Goal: Find contact information: Find contact information

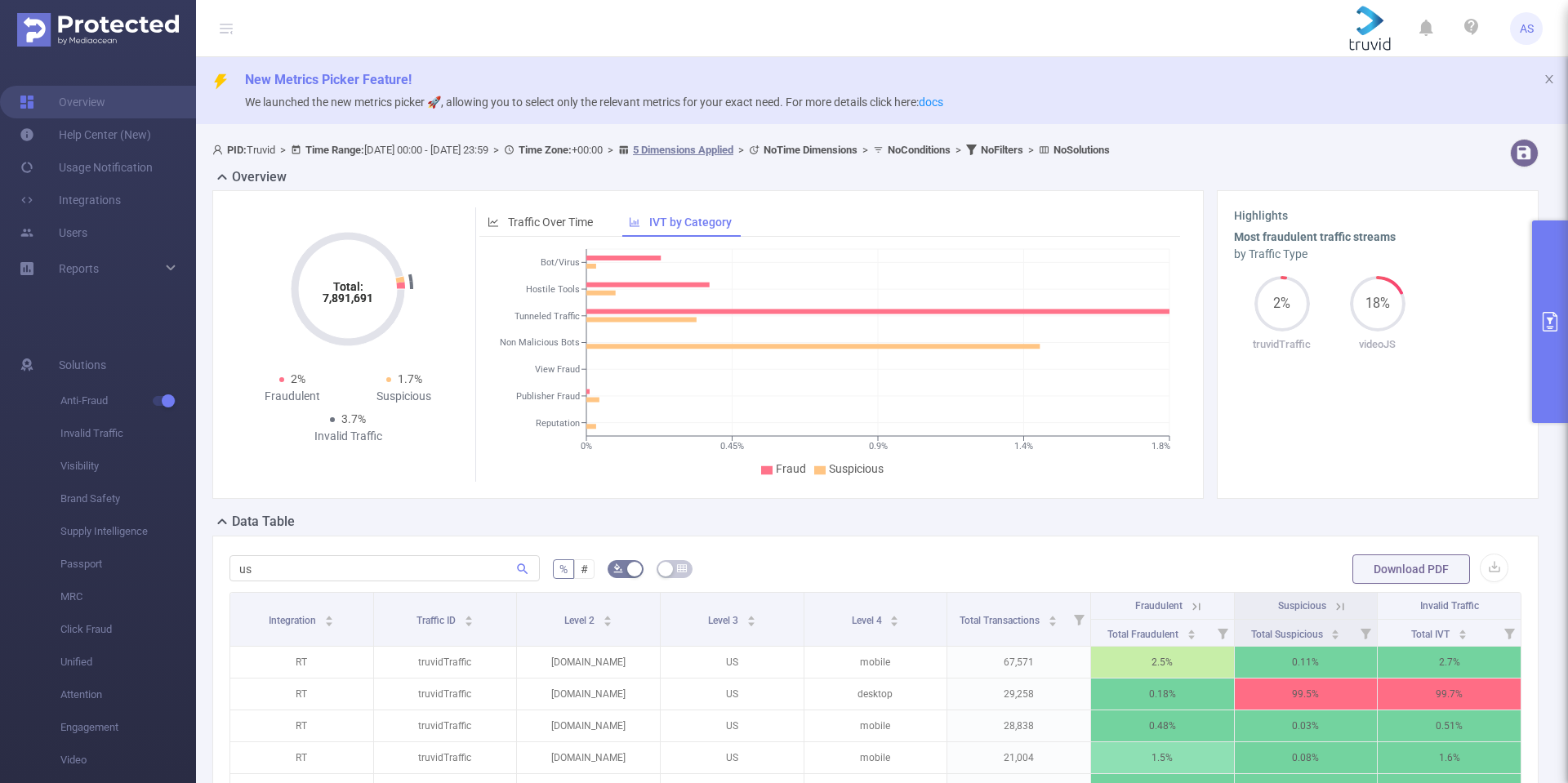
click at [813, 60] on div "New Metrics Picker Feature! We launched the new metrics picker 🚀, allowing you …" at bounding box center [882, 91] width 1372 height 67
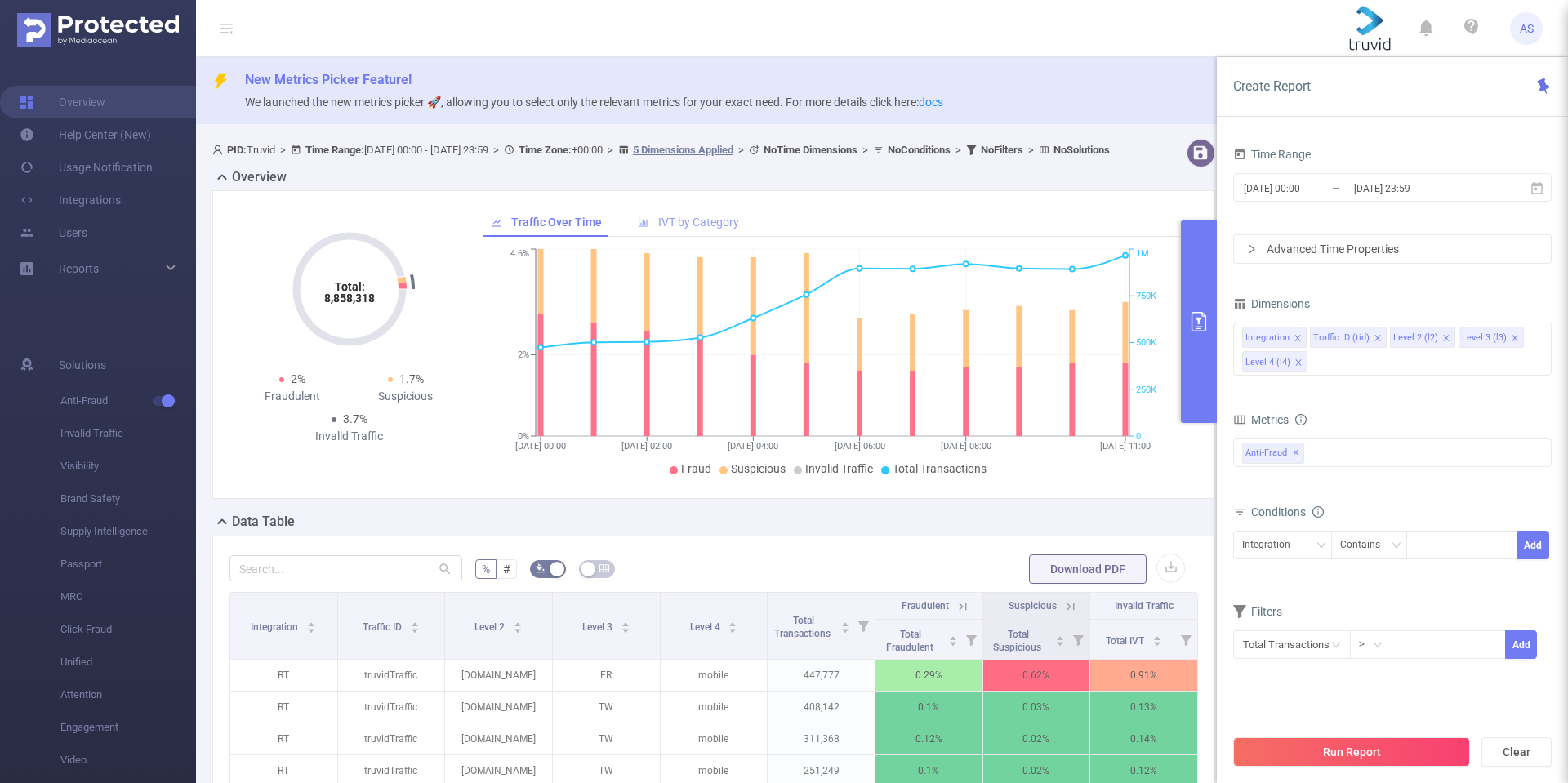
click at [672, 228] on span "IVT by Category" at bounding box center [698, 222] width 81 height 13
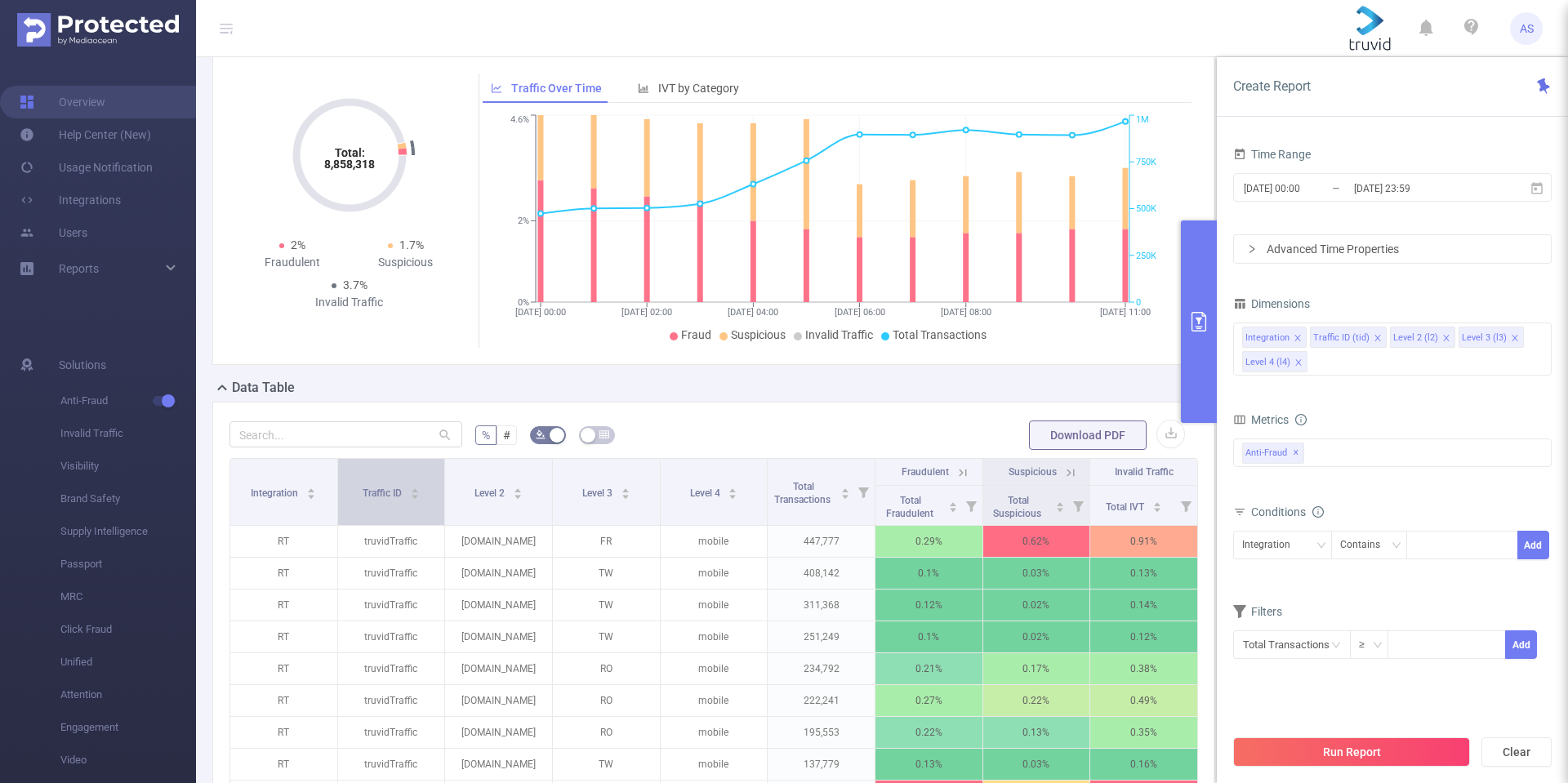
scroll to position [164, 0]
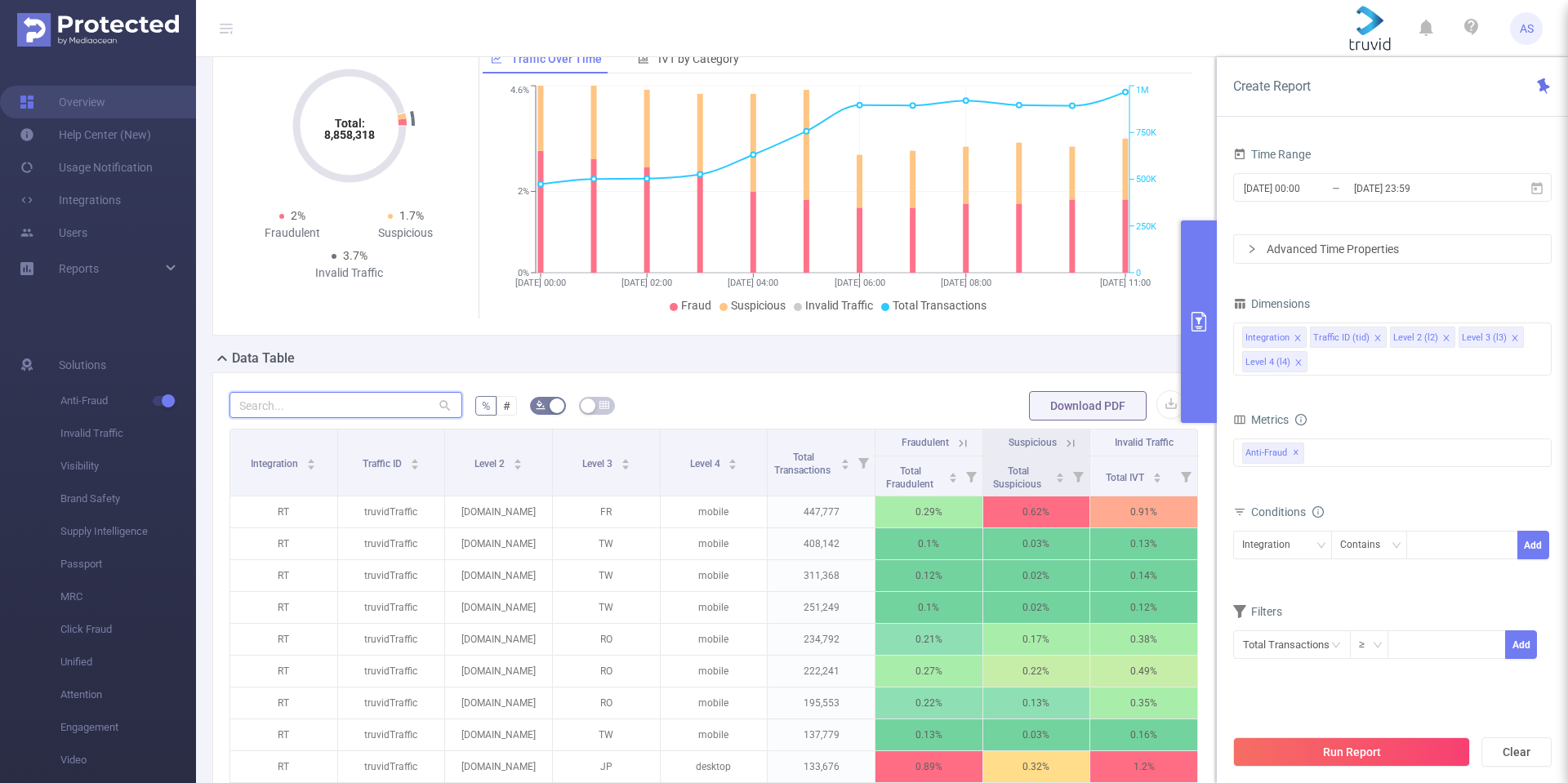
click at [383, 418] on input "text" at bounding box center [346, 405] width 233 height 26
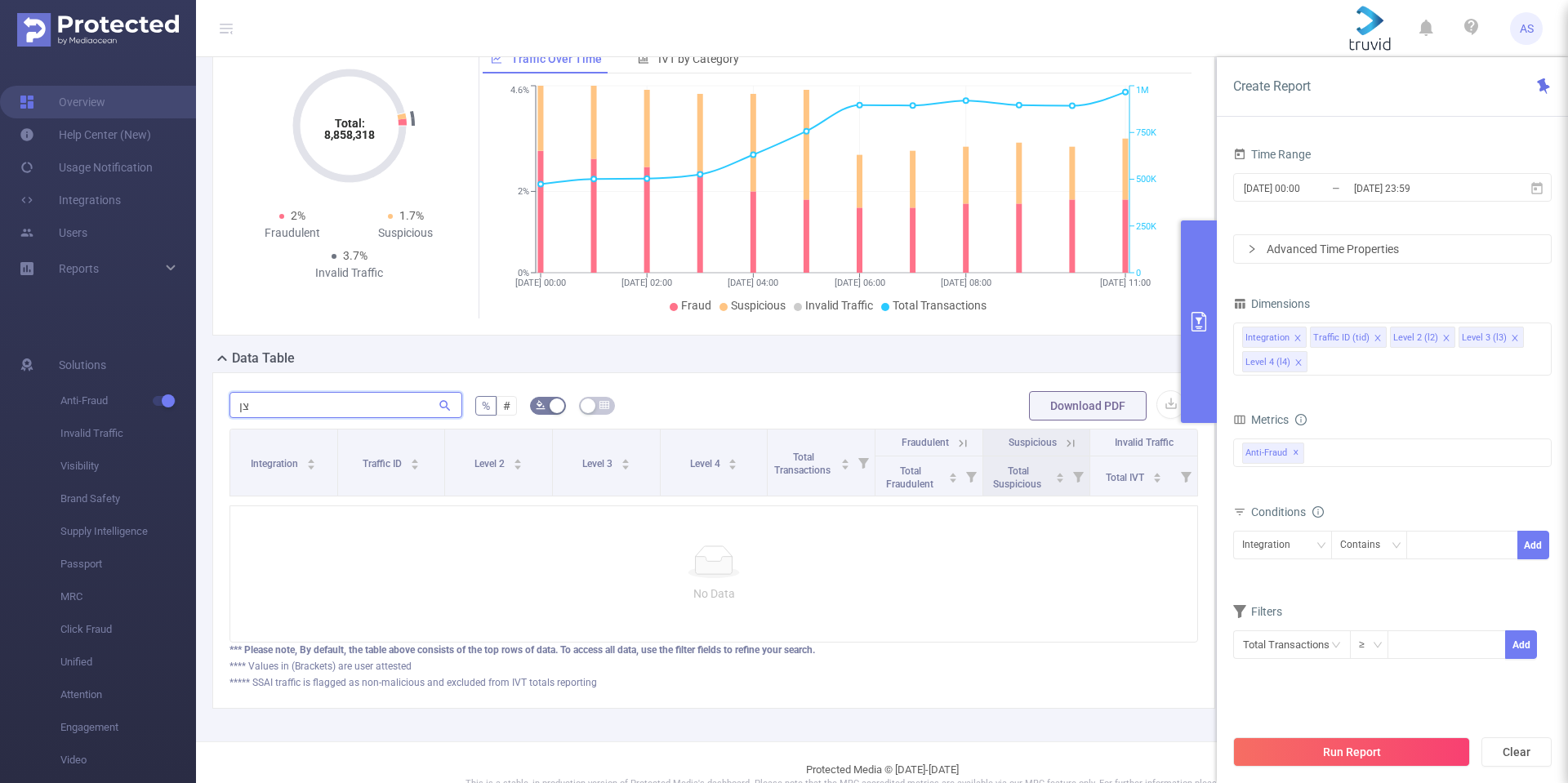
type input "צ"
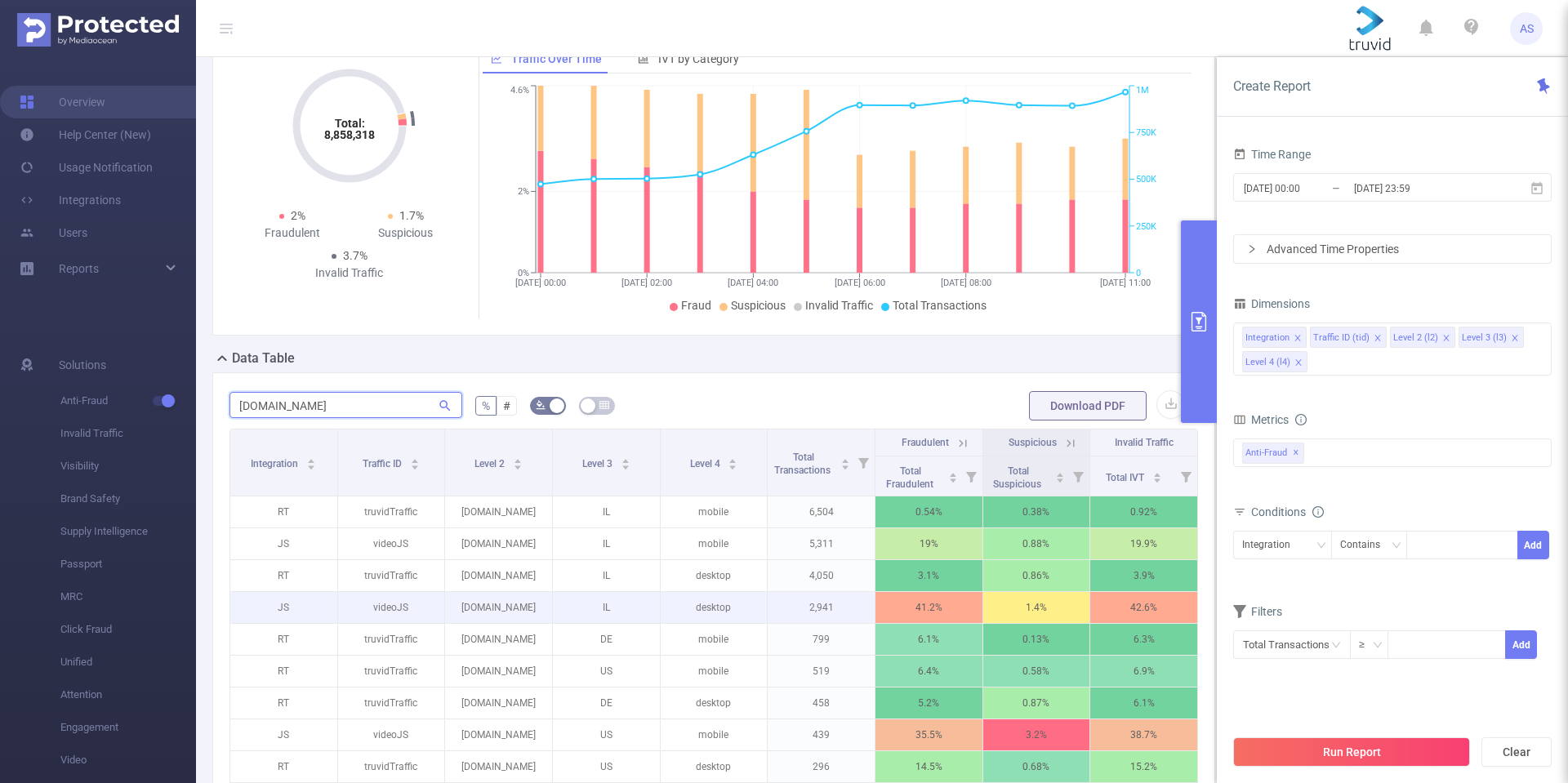
scroll to position [454, 0]
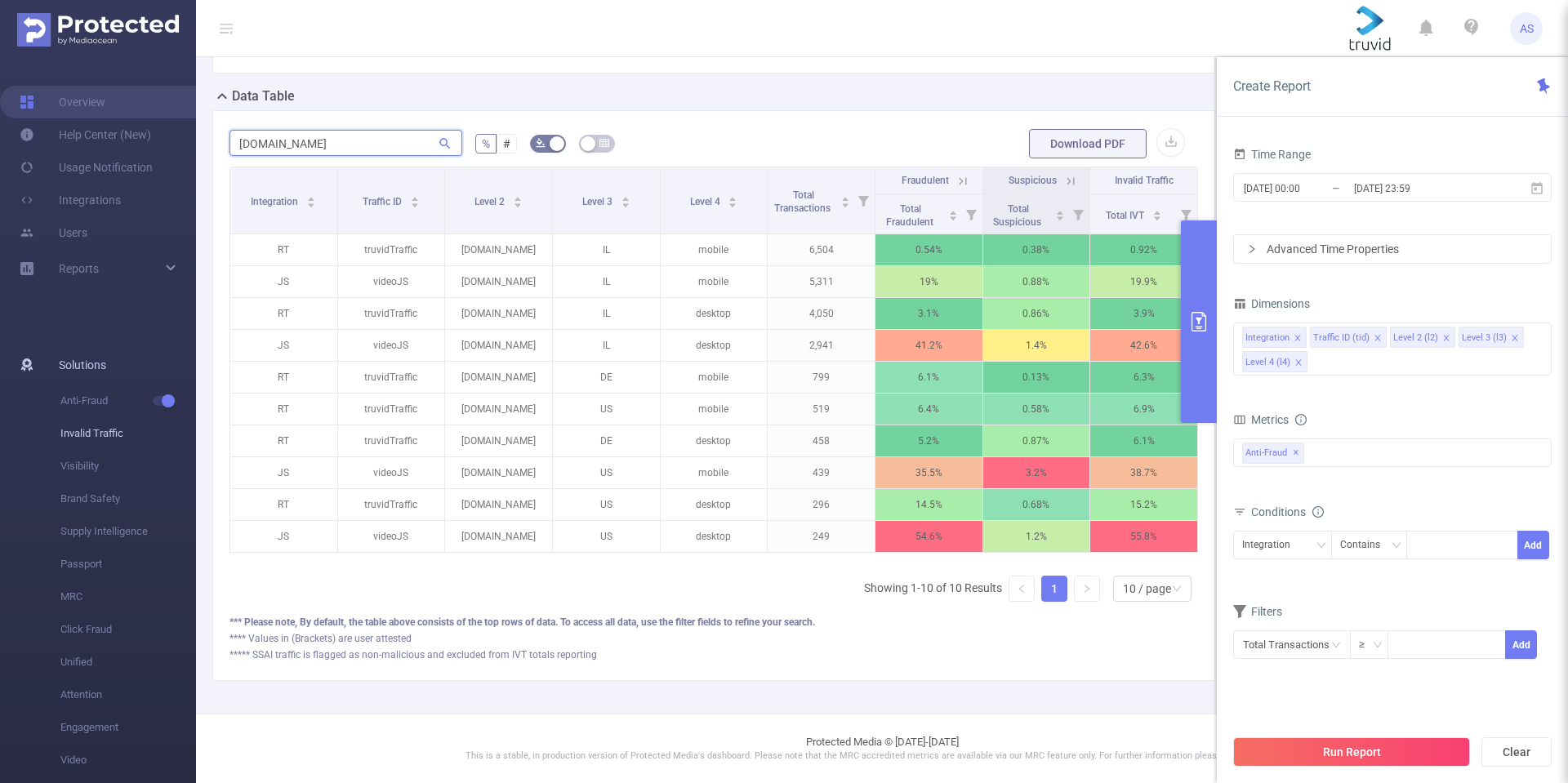
type input "mignews.com"
click at [1524, 33] on span "AS" at bounding box center [1527, 29] width 13 height 33
click at [1426, 72] on link "Contact your CS (igor@protected.media)" at bounding box center [1453, 91] width 180 height 58
click at [1423, 74] on link "Contact your CS (igor@protected.media)" at bounding box center [1453, 91] width 180 height 58
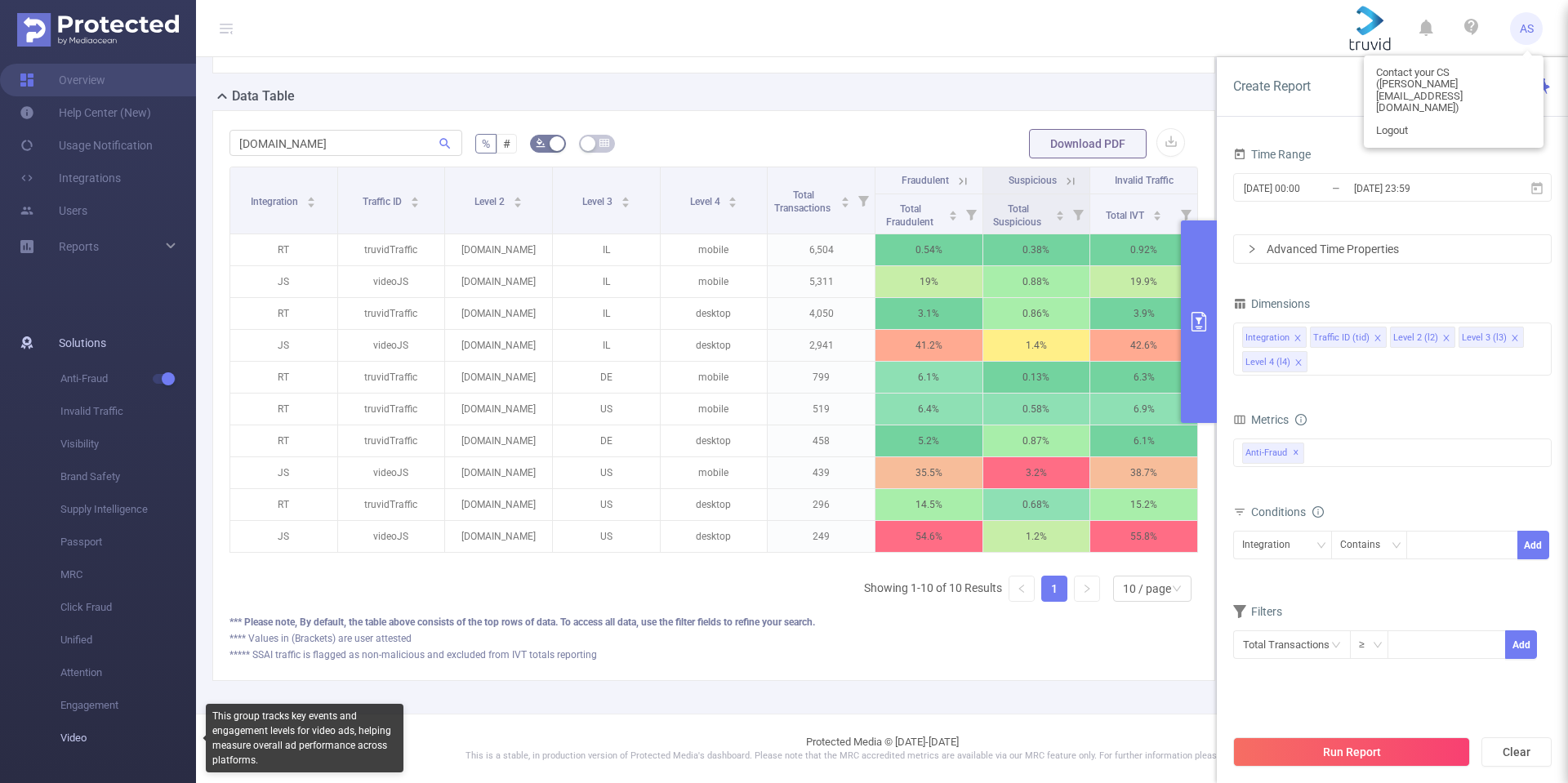
click at [82, 735] on span "Video" at bounding box center [128, 739] width 136 height 33
click at [71, 739] on span "Video" at bounding box center [128, 739] width 136 height 33
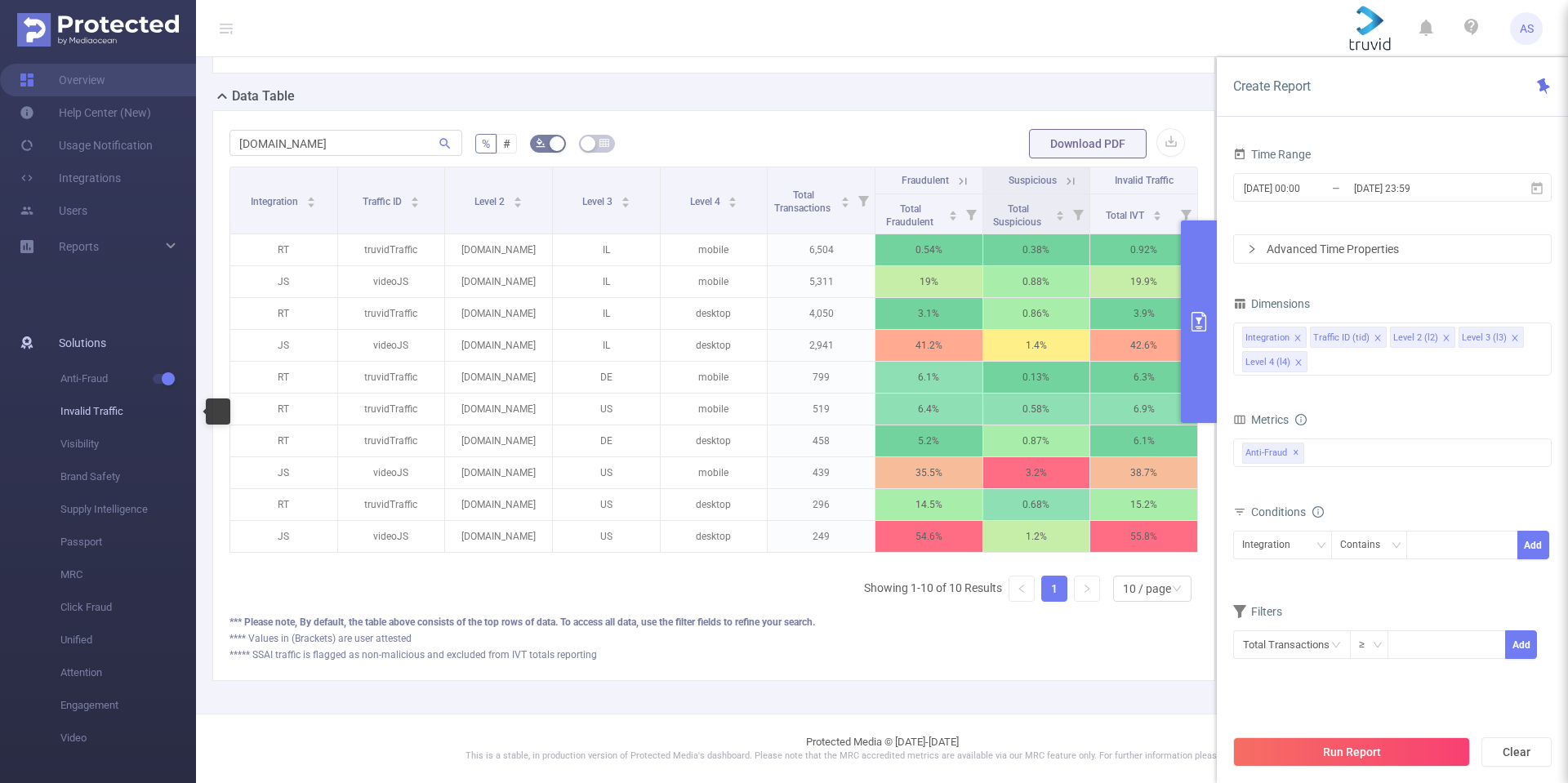
click at [85, 410] on span "Invalid Traffic" at bounding box center [128, 411] width 136 height 33
click at [85, 439] on span "Visibility" at bounding box center [128, 444] width 136 height 33
click at [1205, 309] on button "primary" at bounding box center [1198, 322] width 36 height 202
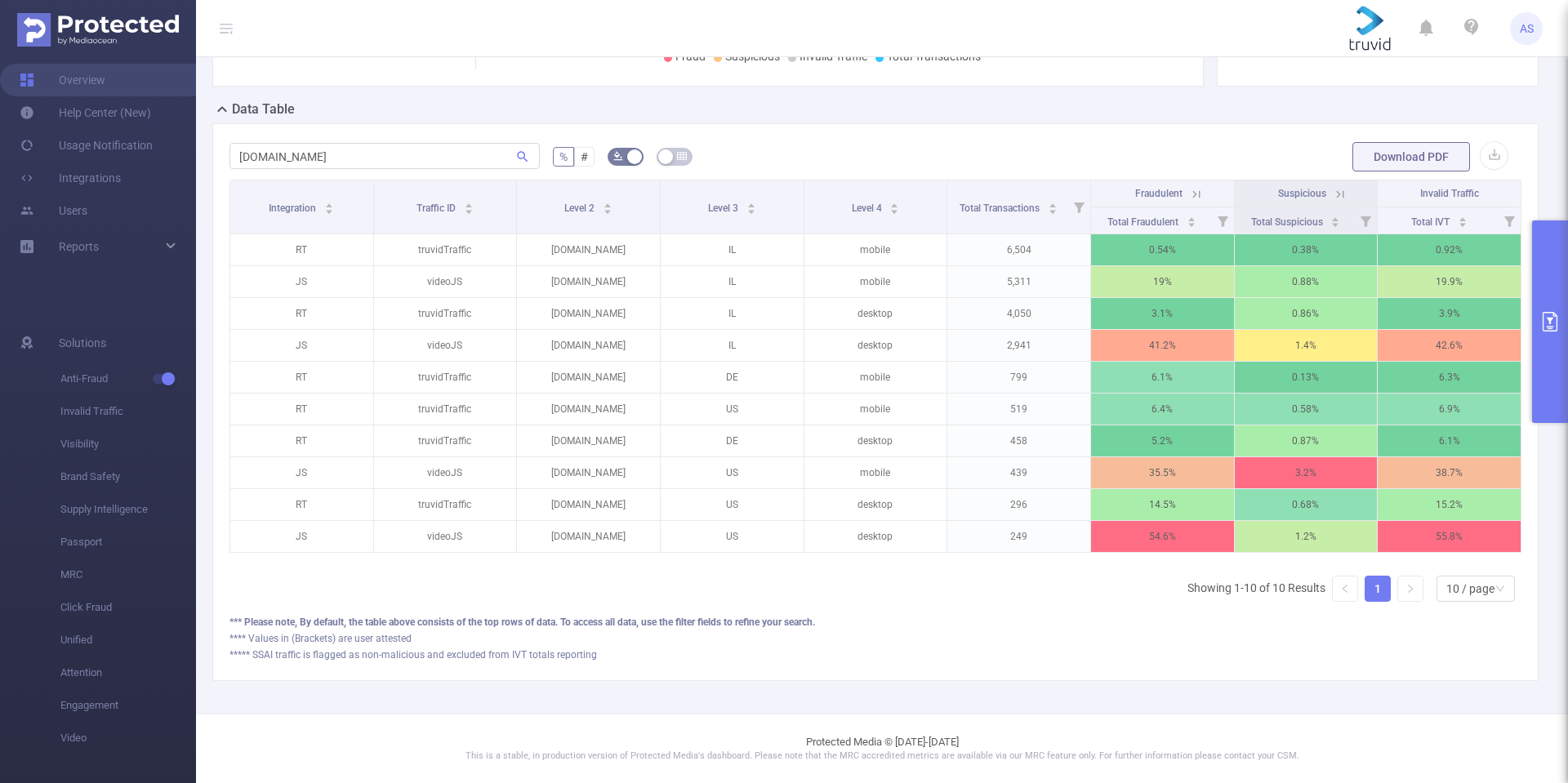
scroll to position [425, 0]
click at [69, 405] on span "Invalid Traffic" at bounding box center [128, 411] width 136 height 33
click at [70, 411] on span "Invalid Traffic" at bounding box center [128, 411] width 136 height 33
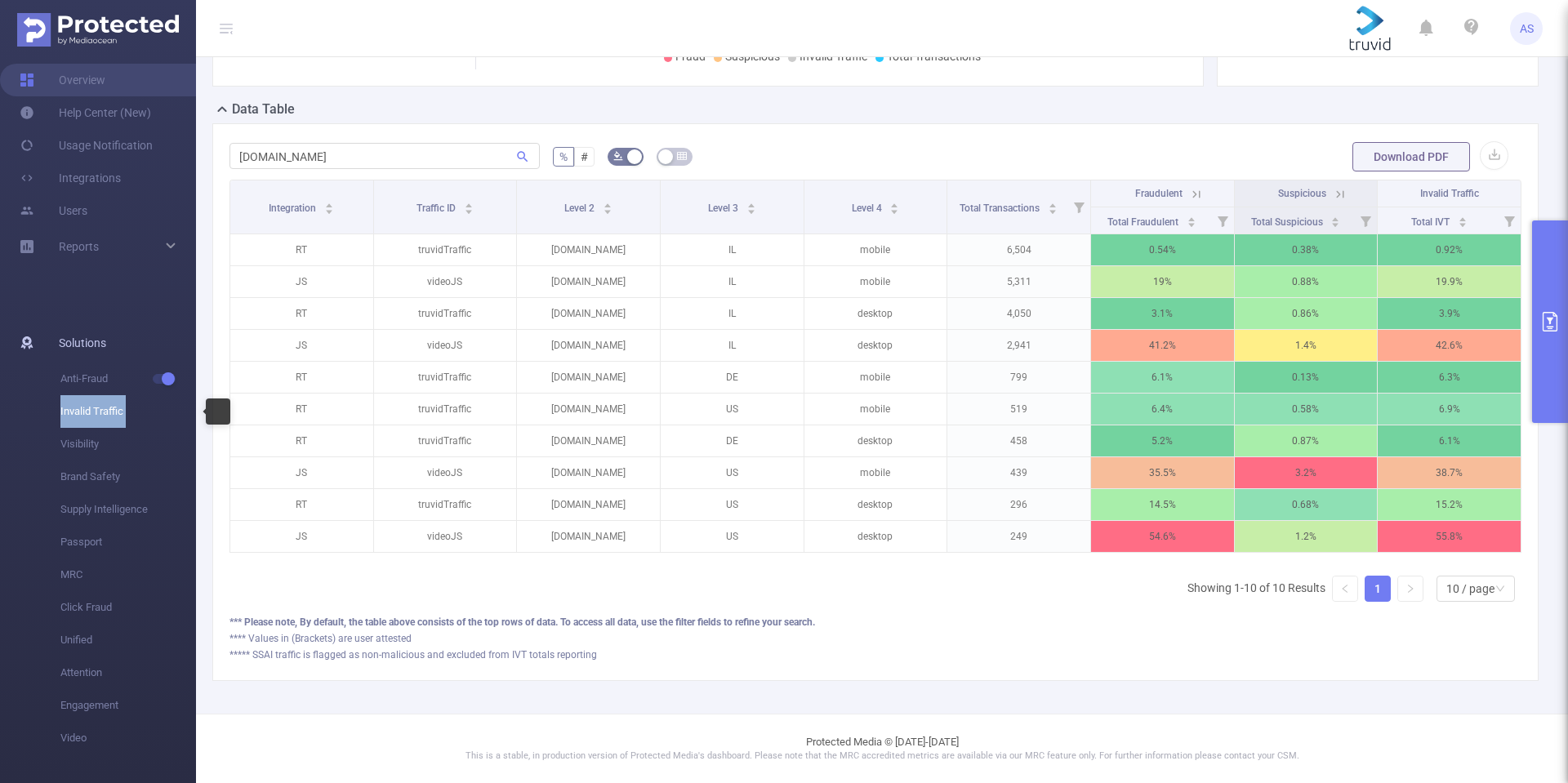
click at [70, 411] on span "Invalid Traffic" at bounding box center [128, 411] width 136 height 33
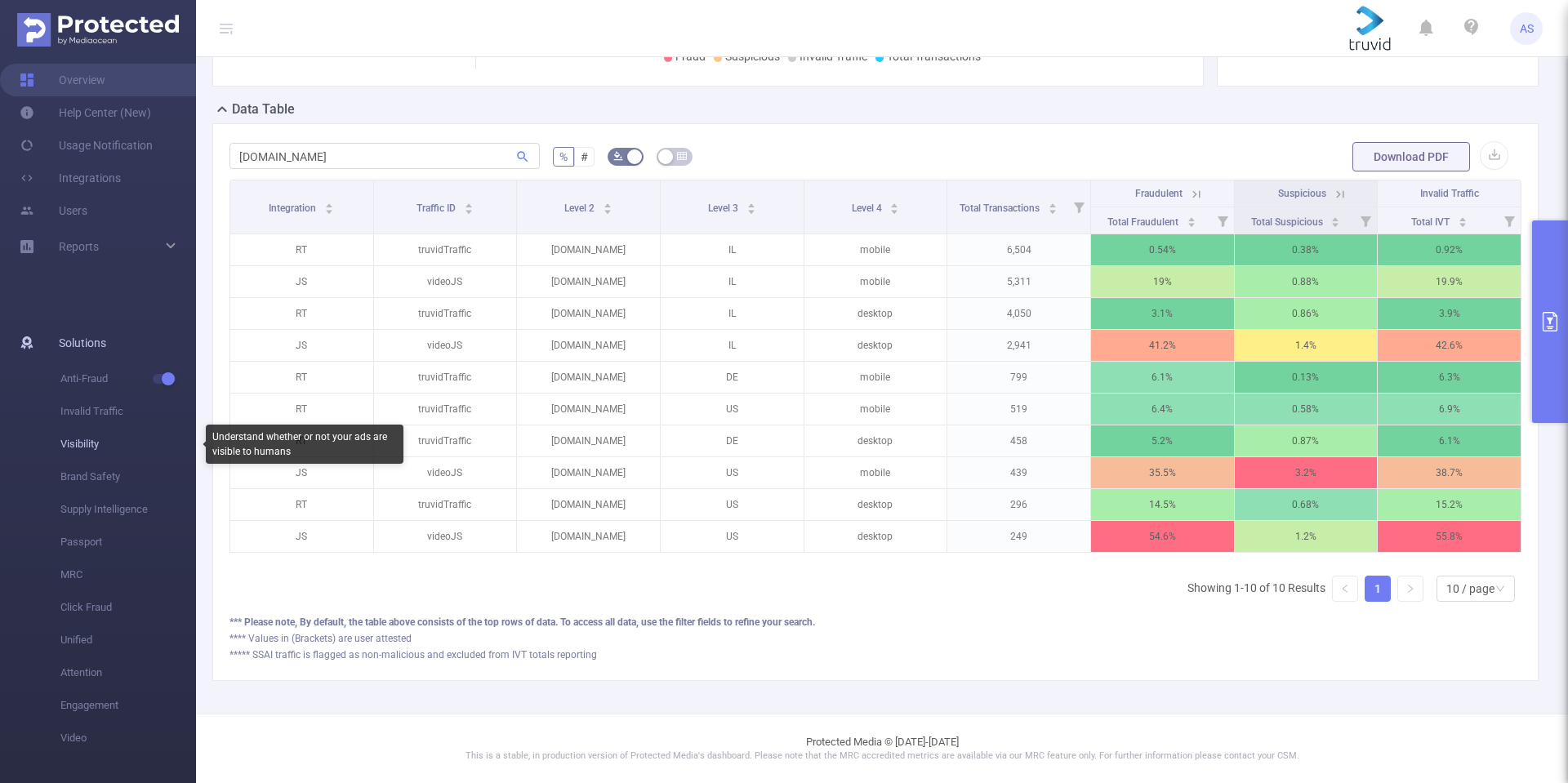
click at [74, 441] on span "Visibility" at bounding box center [128, 444] width 136 height 33
click at [90, 246] on span "Reports" at bounding box center [79, 247] width 40 height 13
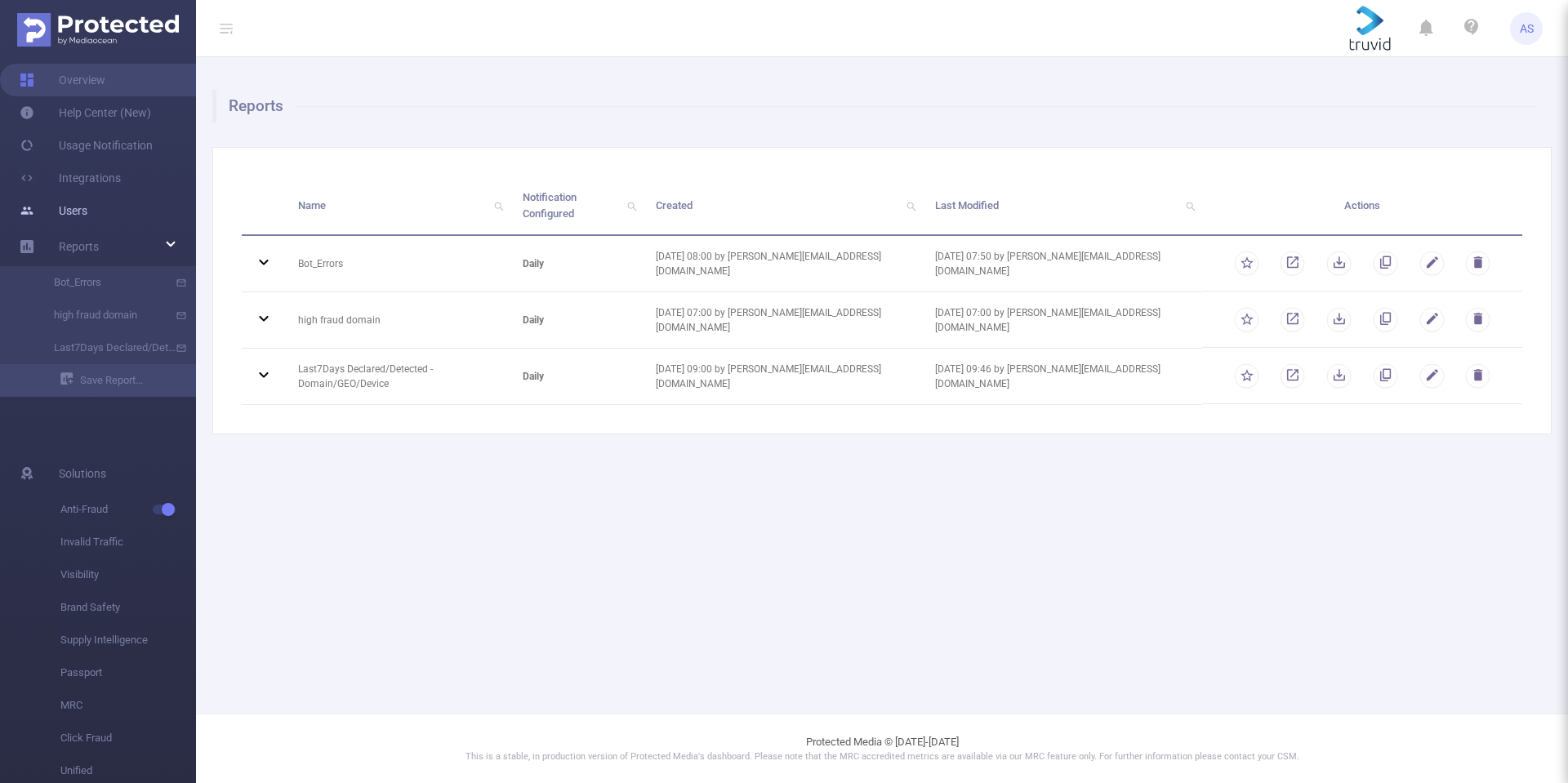
click at [75, 207] on link "Users" at bounding box center [53, 211] width 67 height 33
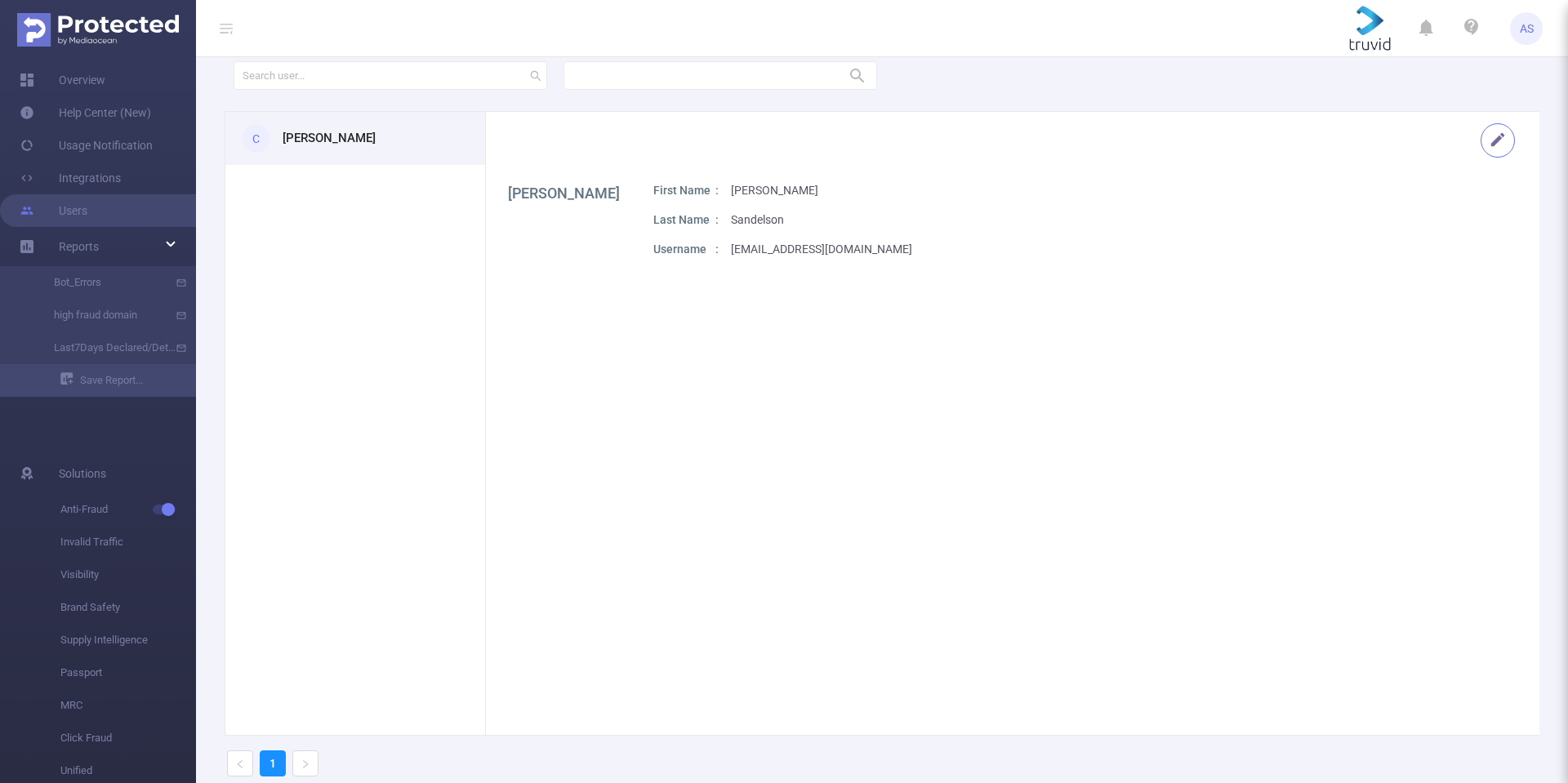
click at [1482, 137] on button "button" at bounding box center [1498, 141] width 35 height 35
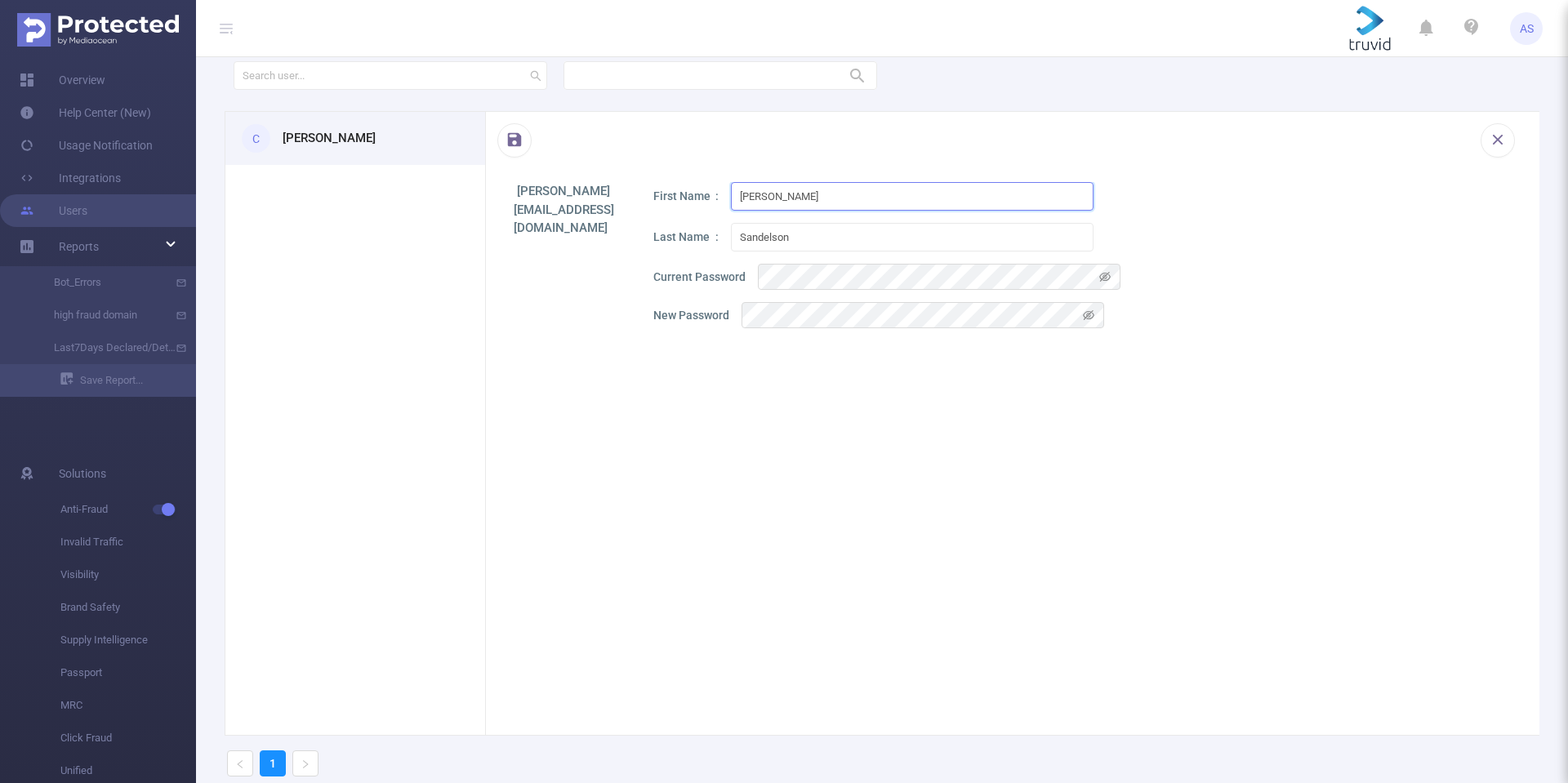
click at [755, 199] on input "Amir" at bounding box center [912, 196] width 363 height 29
type input "Roee"
type input "Lichtenfeld"
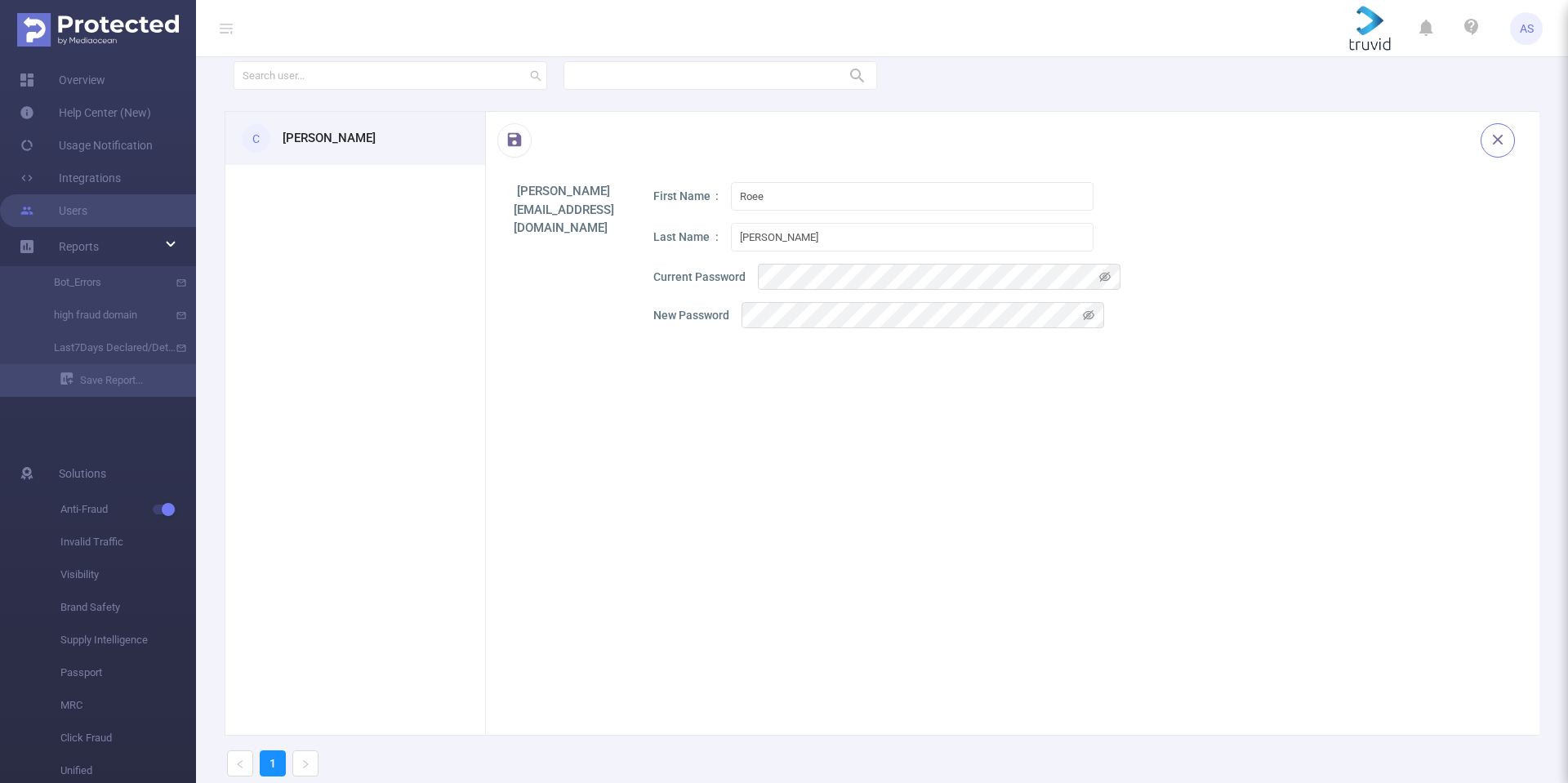
click at [1485, 139] on button "button" at bounding box center [1498, 141] width 35 height 35
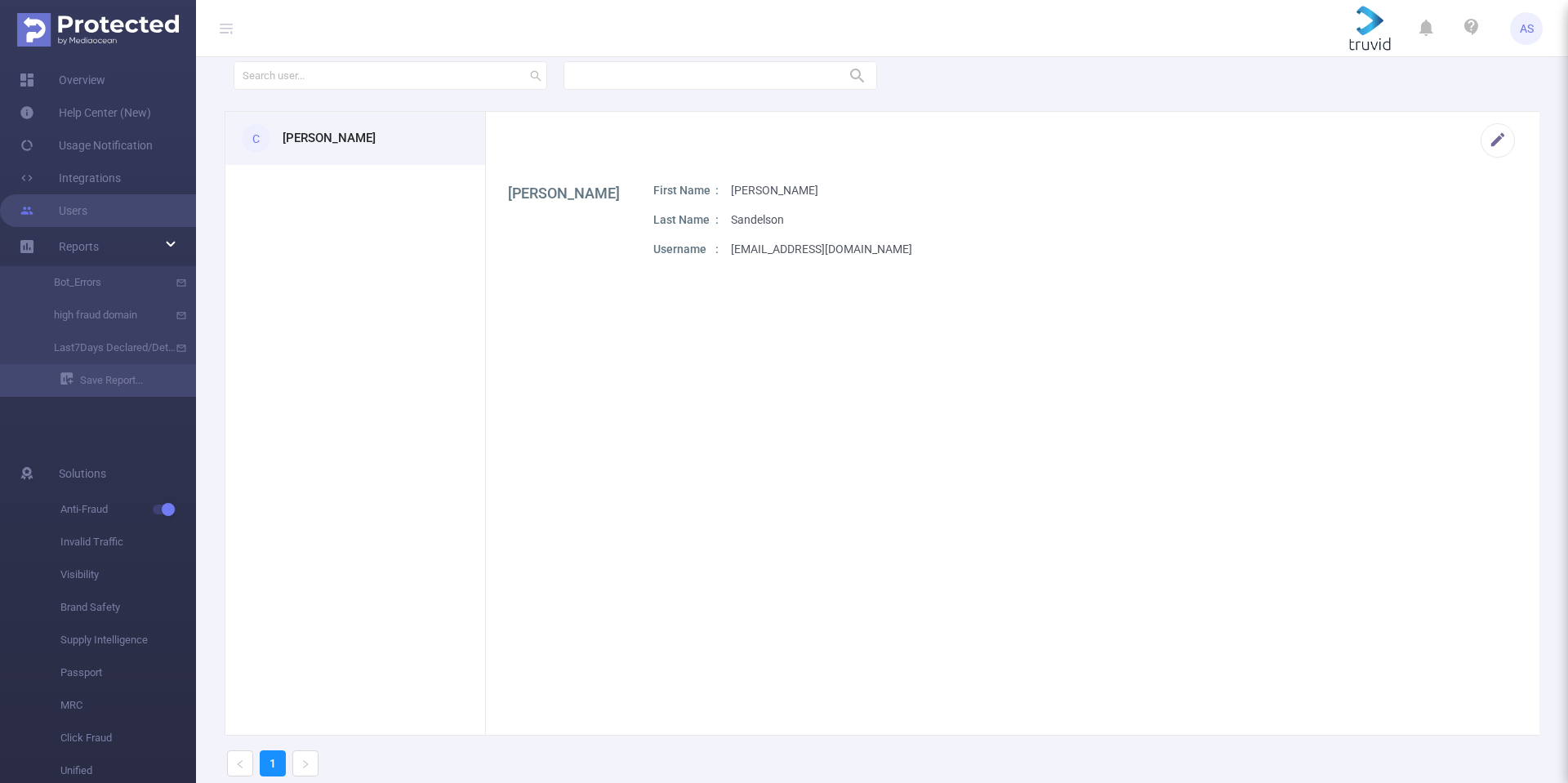
click at [925, 325] on section "Amir Sandelson First Name Amir Last Name Sandelson Username amir@truvid.com" at bounding box center [1013, 465] width 1054 height 566
click at [684, 248] on p "Username" at bounding box center [686, 249] width 65 height 17
click at [305, 125] on div "C Amir Sandelson" at bounding box center [355, 138] width 260 height 53
click at [337, 138] on h3 "Amir Sandelson" at bounding box center [328, 139] width 93 height 19
click at [94, 155] on link "Usage Notification" at bounding box center [86, 145] width 133 height 33
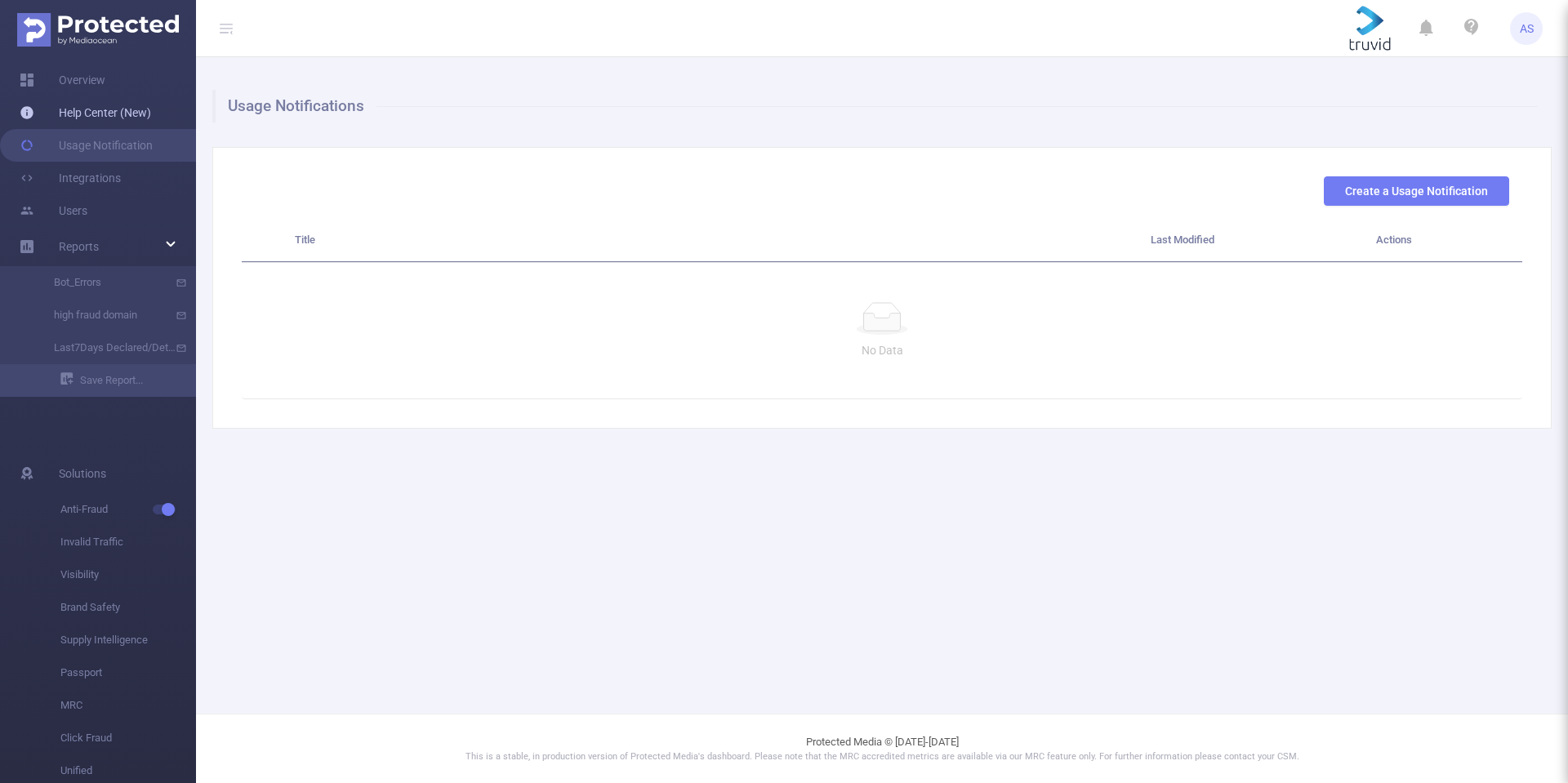
click at [89, 109] on link "Help Center (New)" at bounding box center [85, 113] width 132 height 33
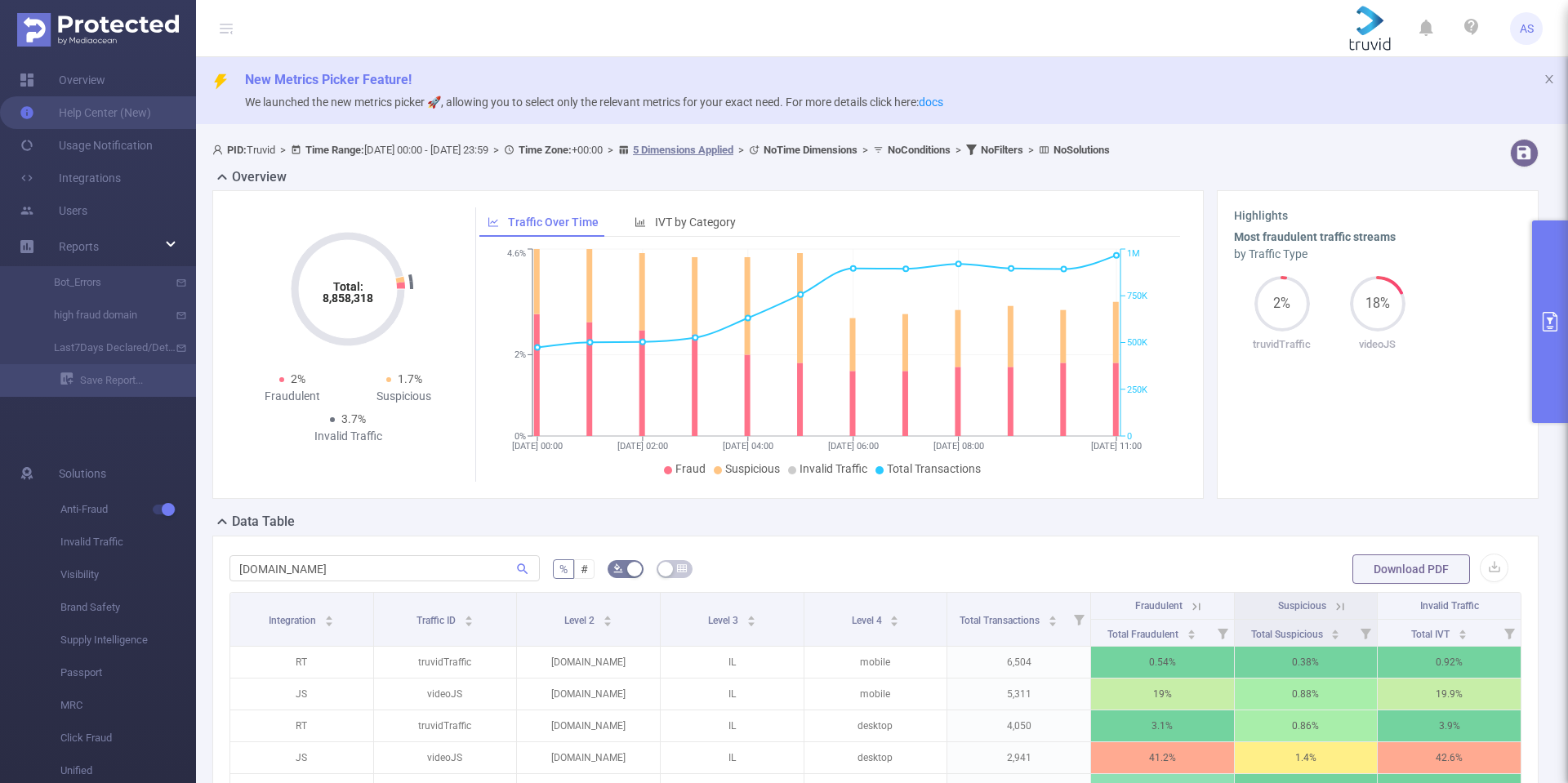
click at [861, 24] on header "AS" at bounding box center [784, 28] width 1568 height 57
click at [782, 34] on header "AS" at bounding box center [784, 28] width 1568 height 57
click at [785, 28] on header "AS" at bounding box center [784, 28] width 1568 height 57
